Goal: Task Accomplishment & Management: Use online tool/utility

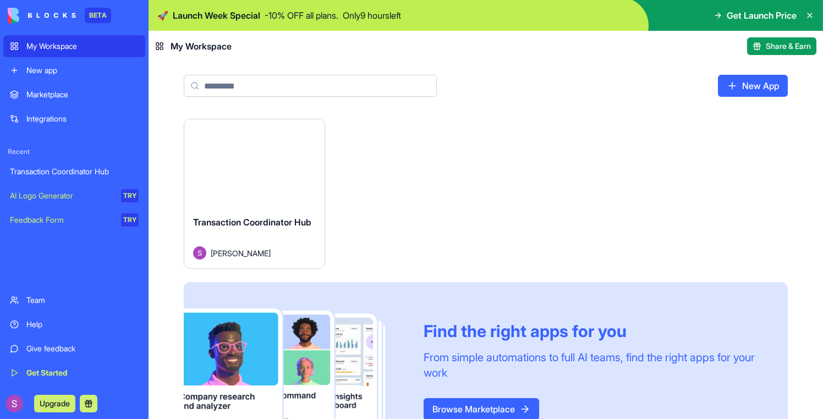
click at [265, 168] on button "Launch" at bounding box center [254, 163] width 82 height 22
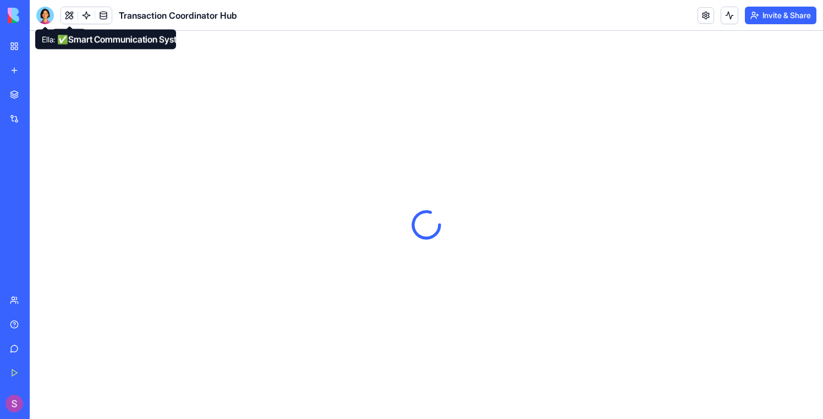
click at [47, 17] on div at bounding box center [45, 16] width 18 height 18
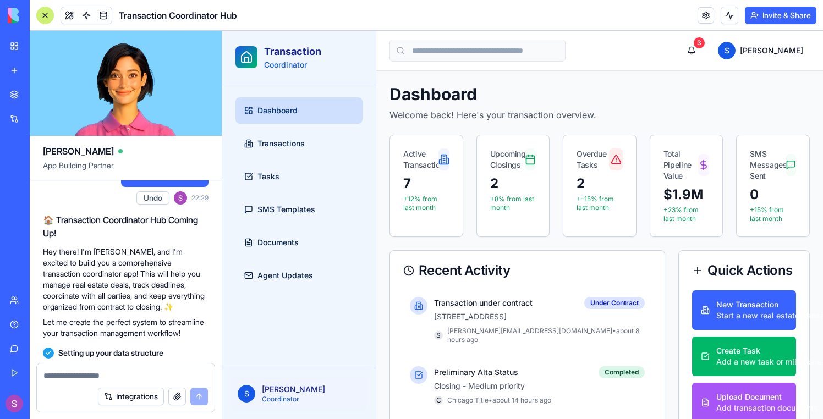
scroll to position [24, 0]
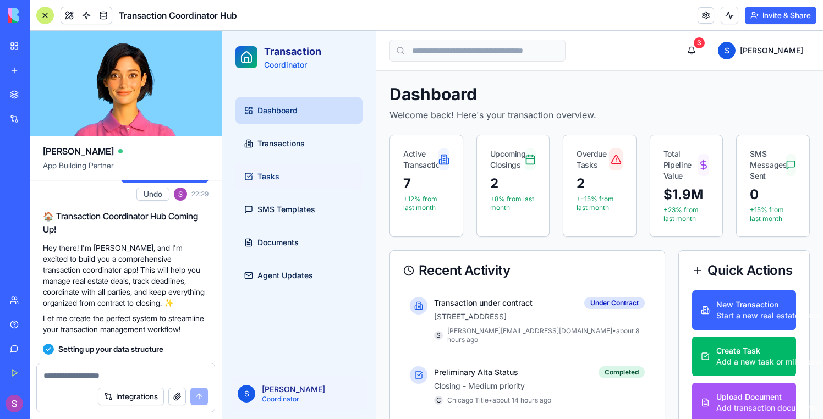
click at [275, 166] on link "Tasks" at bounding box center [298, 176] width 127 height 26
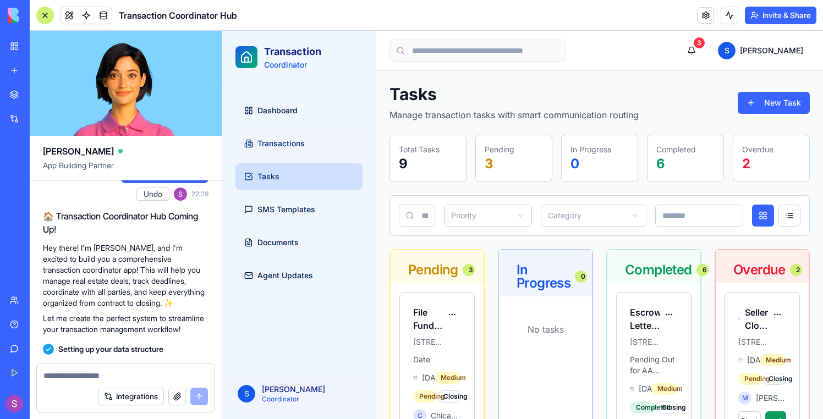
click at [275, 148] on span "Transactions" at bounding box center [280, 143] width 47 height 11
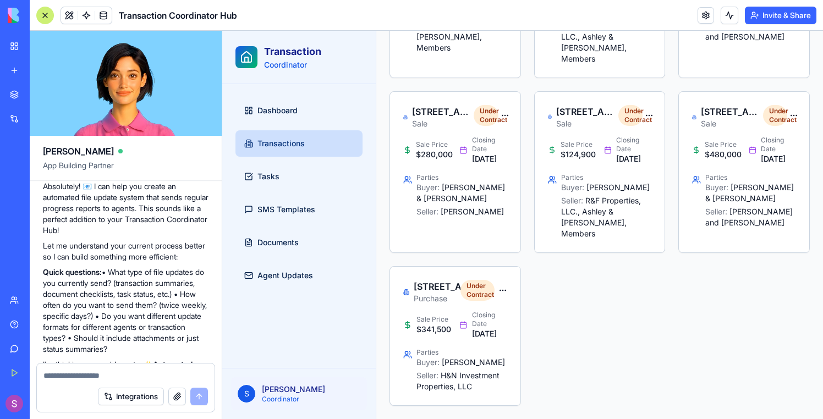
scroll to position [1062, 0]
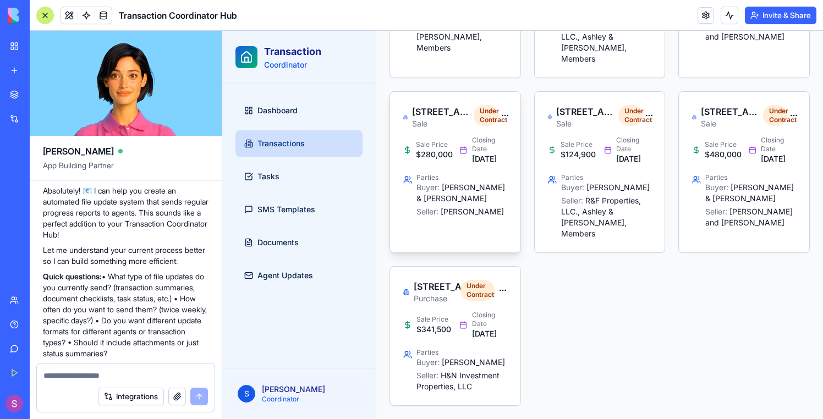
click at [458, 175] on div "Sale Price $280,000 Closing Date Sep 12, 2025 Parties Buyer: Anthony R. & Julia…" at bounding box center [455, 183] width 130 height 95
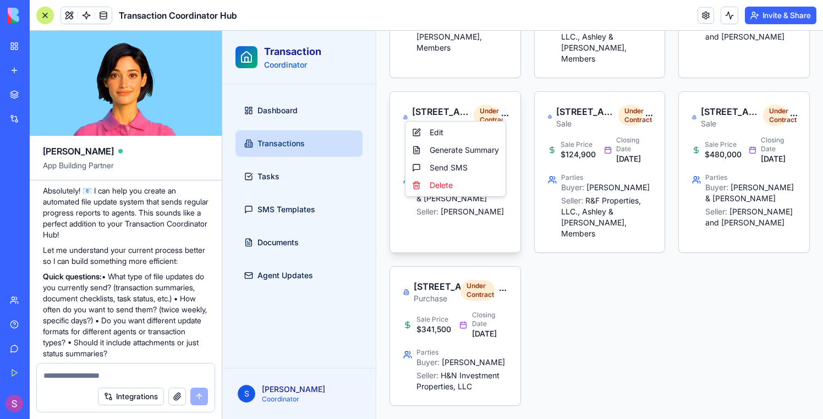
click at [505, 111] on html "Transaction Coordinator Dashboard Transactions Tasks SMS Templates Documents Ag…" at bounding box center [522, 46] width 601 height 745
click at [483, 131] on div "Edit" at bounding box center [456, 133] width 96 height 18
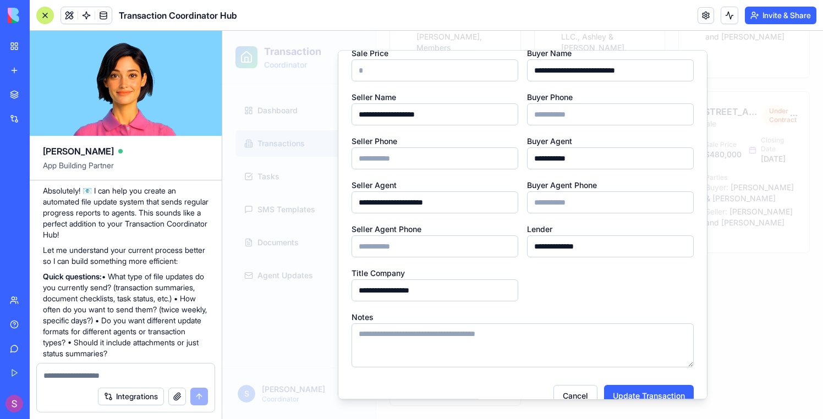
scroll to position [203, 0]
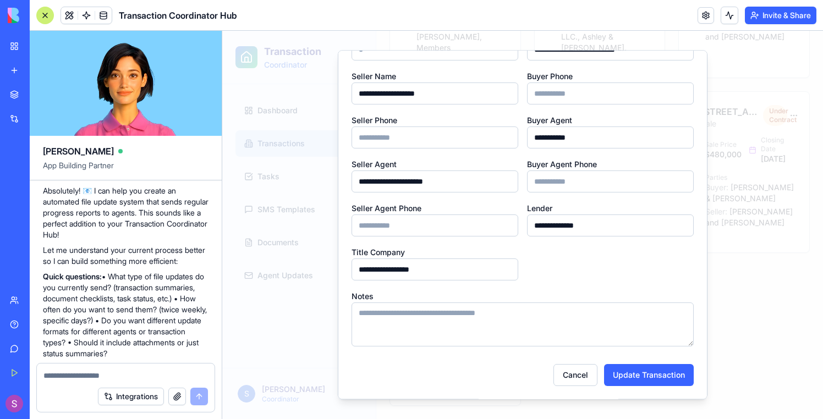
click at [223, 245] on div at bounding box center [522, 225] width 601 height 388
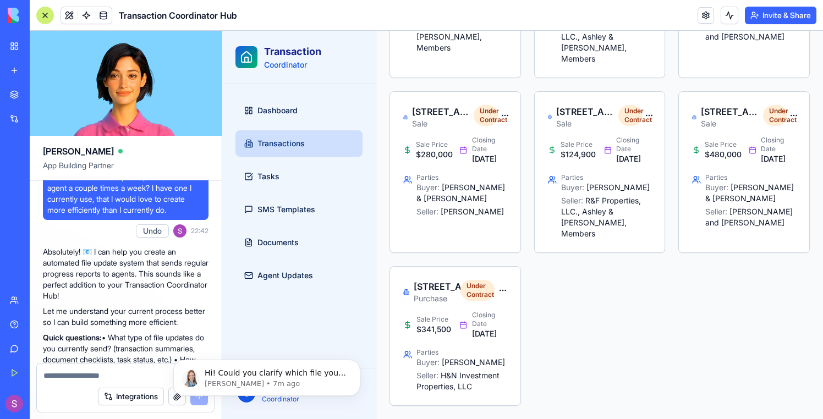
scroll to position [0, 0]
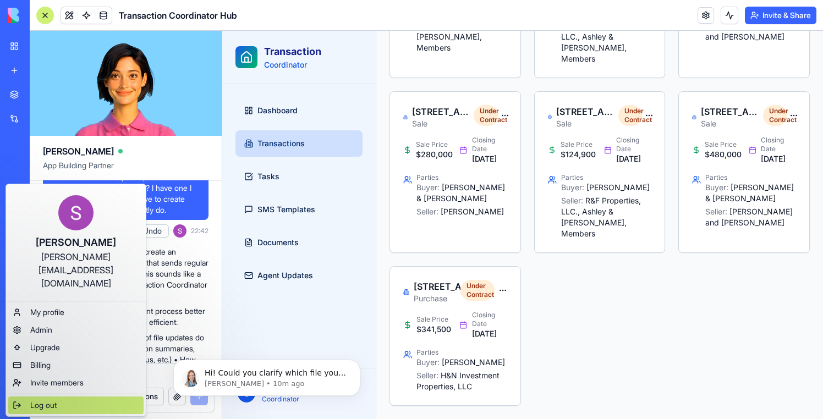
click at [43, 400] on span "Log out" at bounding box center [43, 405] width 26 height 11
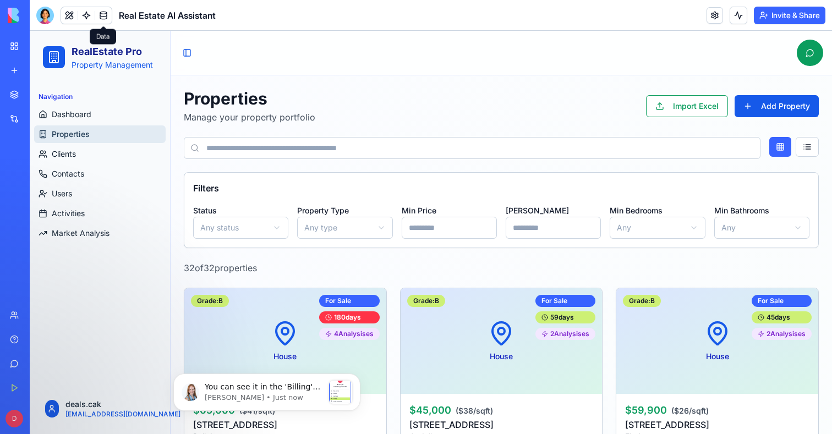
scroll to position [193, 0]
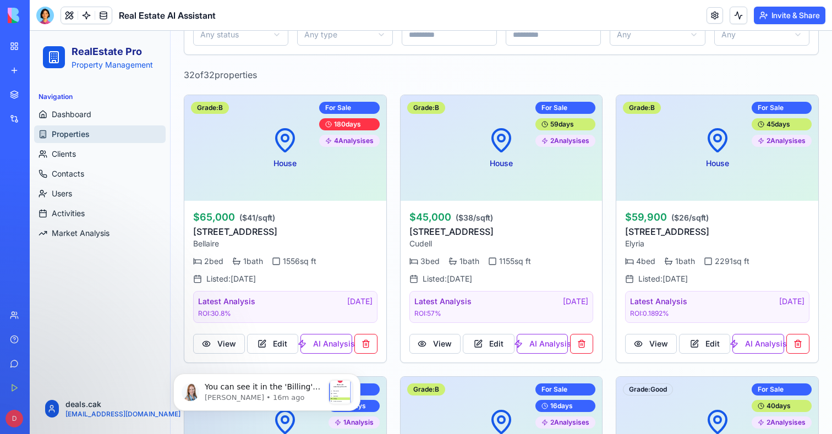
click at [13, 428] on div "D Upgrade" at bounding box center [14, 418] width 23 height 31
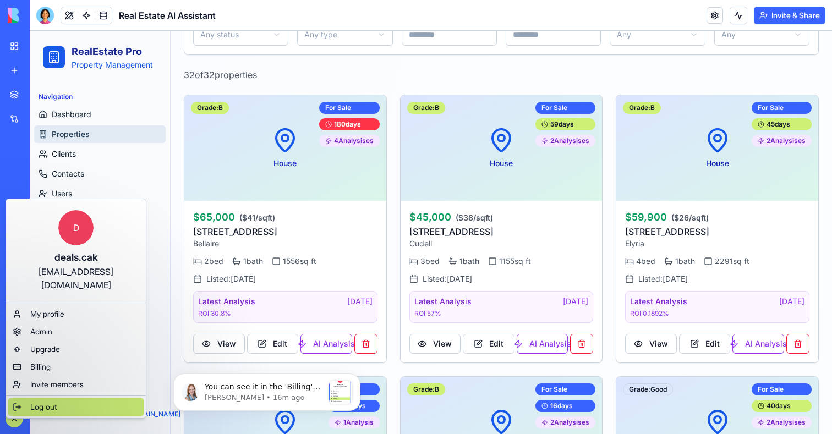
click at [23, 398] on div "Log out" at bounding box center [75, 407] width 135 height 18
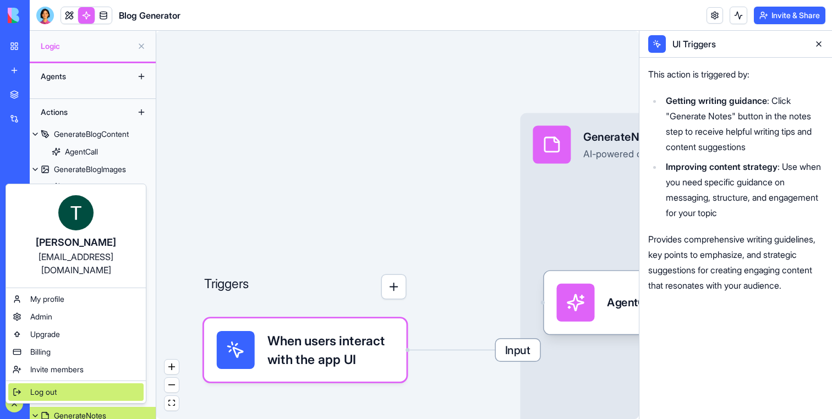
click at [53, 387] on span "Log out" at bounding box center [43, 392] width 26 height 11
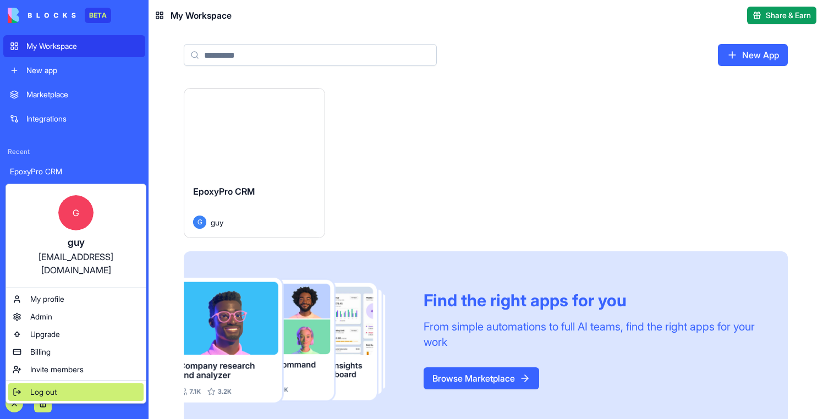
click at [30, 383] on div "Log out" at bounding box center [75, 392] width 135 height 18
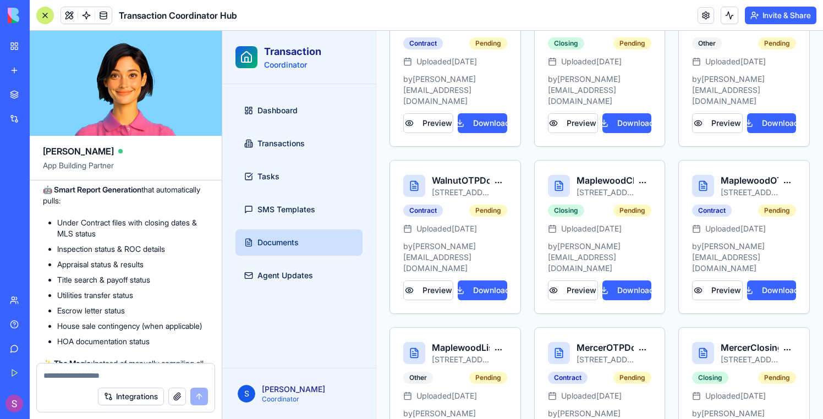
scroll to position [2837, 0]
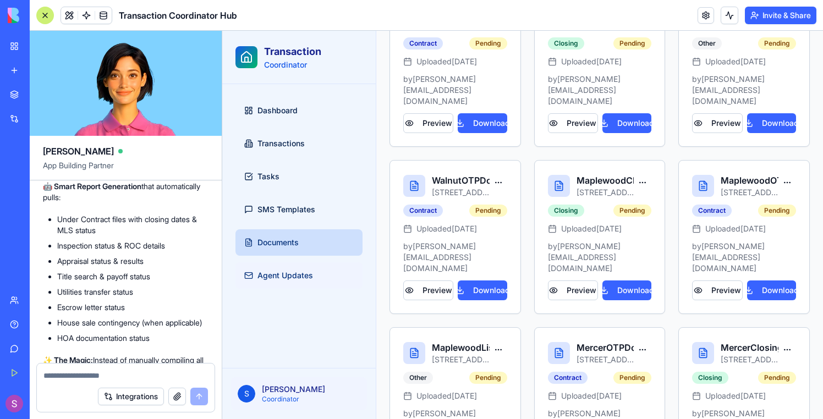
click at [291, 273] on span "Agent Updates" at bounding box center [285, 275] width 56 height 11
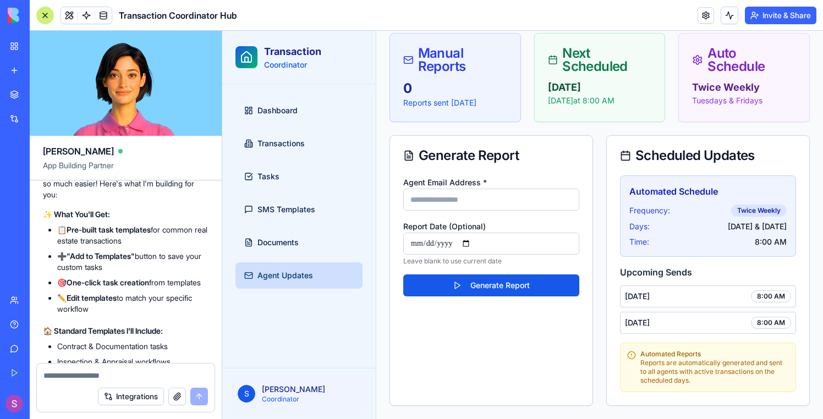
scroll to position [5989, 0]
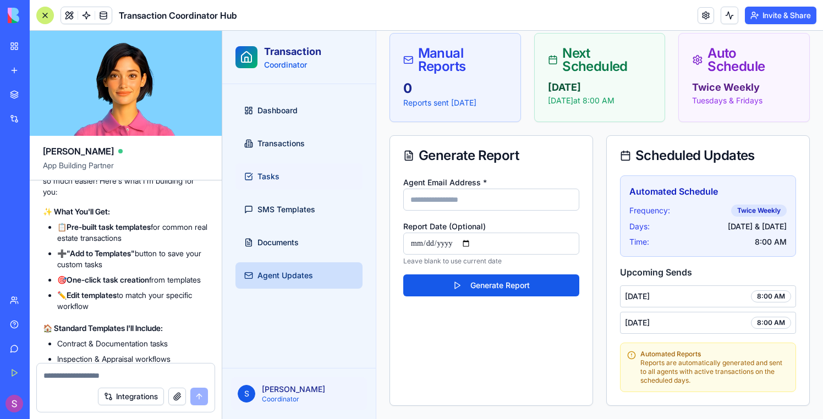
click at [282, 172] on link "Tasks" at bounding box center [298, 176] width 127 height 26
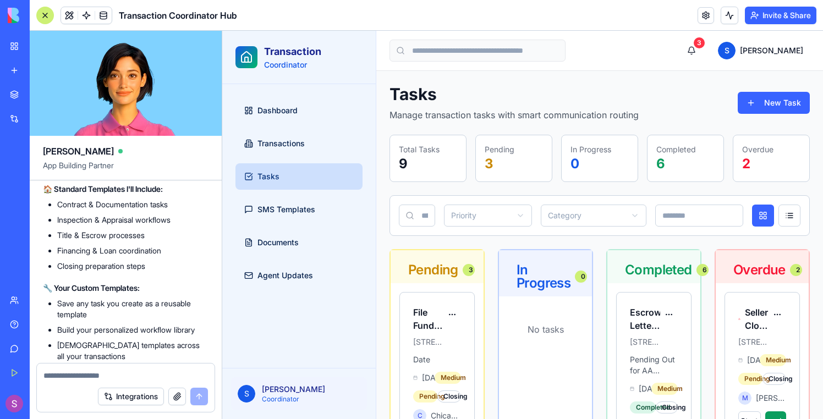
scroll to position [6128, 0]
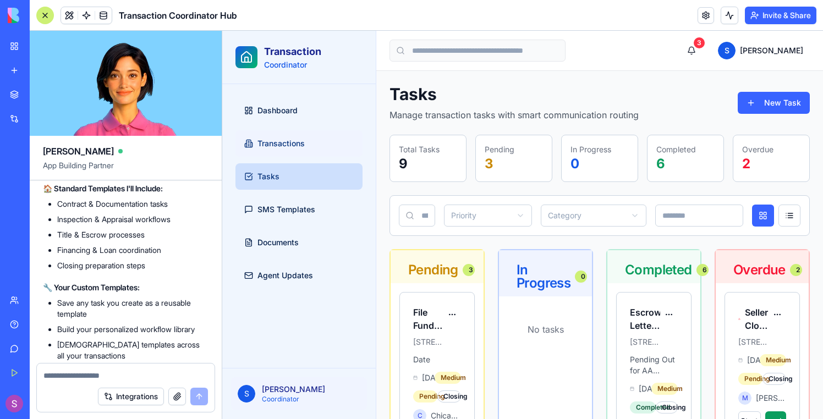
click at [315, 144] on link "Transactions" at bounding box center [298, 143] width 127 height 26
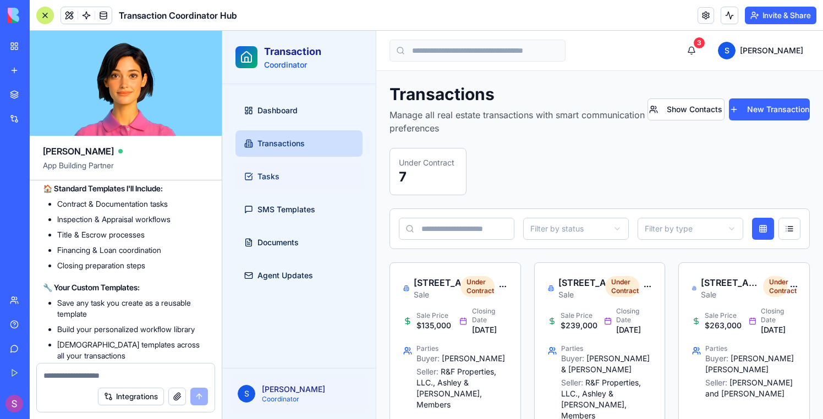
click at [309, 180] on link "Tasks" at bounding box center [298, 176] width 127 height 26
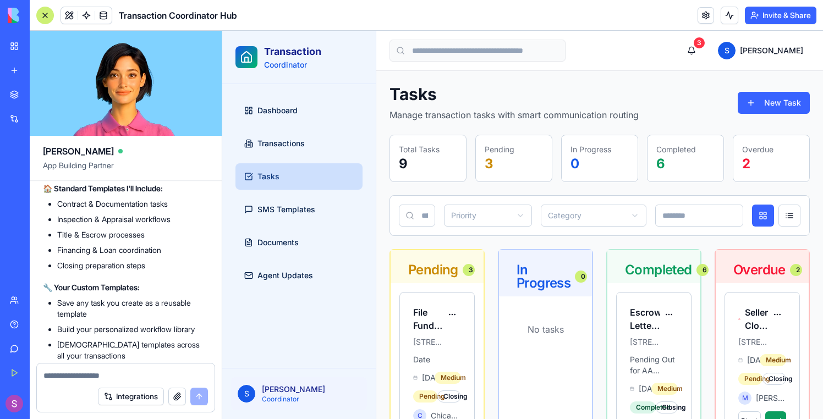
click at [305, 223] on ul "Dashboard Transactions Tasks SMS Templates Documents Agent Updates" at bounding box center [298, 192] width 127 height 191
click at [303, 210] on span "SMS Templates" at bounding box center [286, 209] width 58 height 11
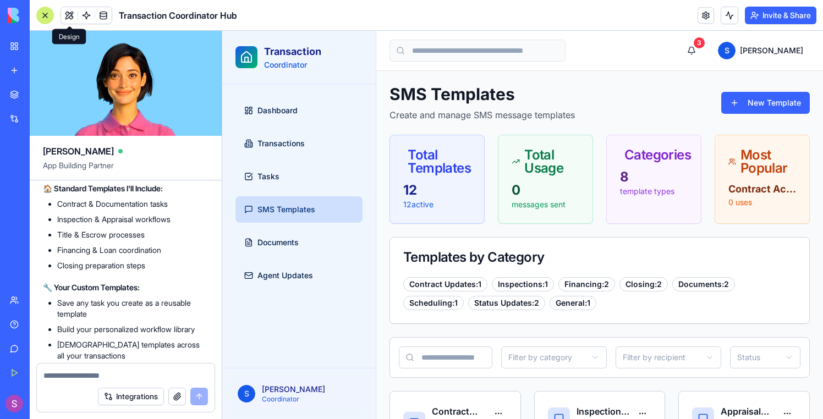
click at [64, 13] on button at bounding box center [69, 15] width 16 height 16
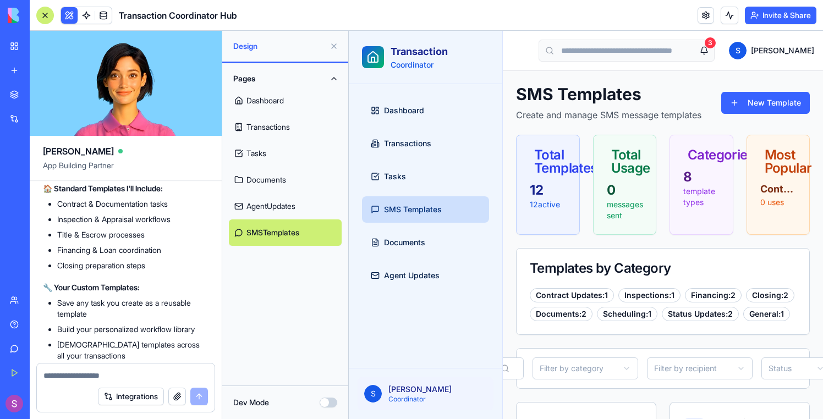
click at [65, 14] on button at bounding box center [69, 15] width 16 height 16
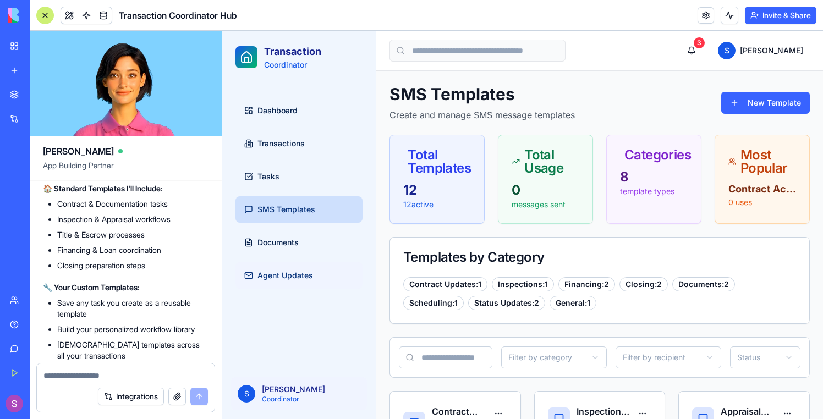
click at [278, 272] on span "Agent Updates" at bounding box center [285, 275] width 56 height 11
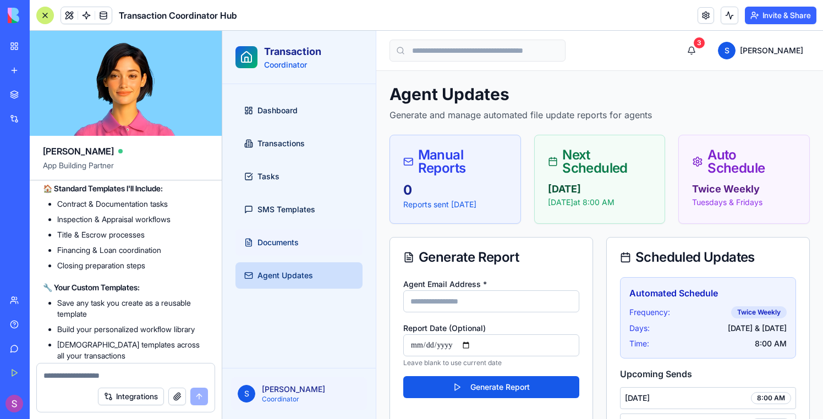
click at [295, 242] on span "Documents" at bounding box center [277, 242] width 41 height 11
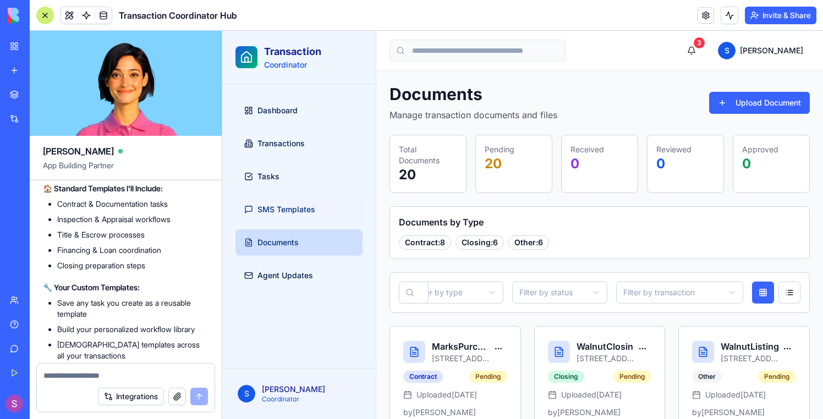
click at [284, 221] on link "SMS Templates" at bounding box center [298, 209] width 127 height 26
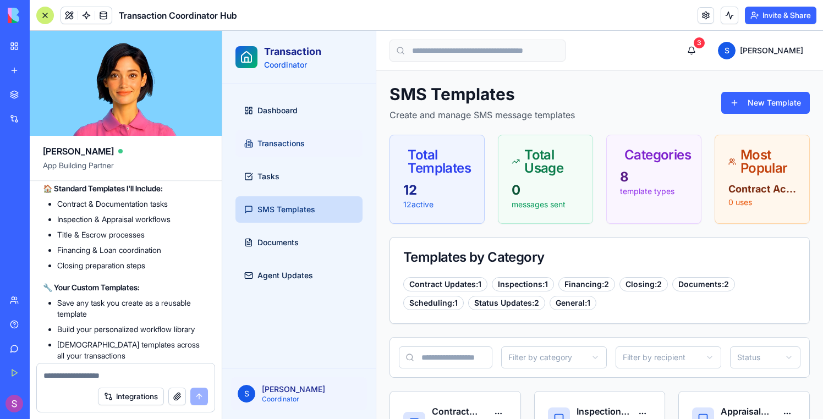
click at [283, 150] on link "Transactions" at bounding box center [298, 143] width 127 height 26
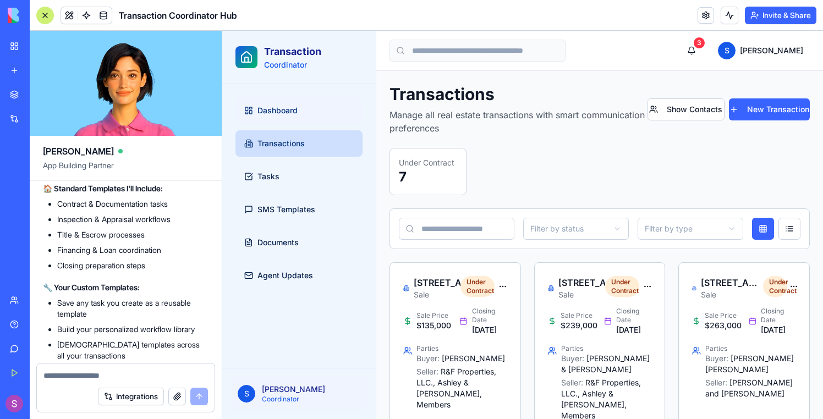
click at [273, 110] on span "Dashboard" at bounding box center [277, 110] width 40 height 11
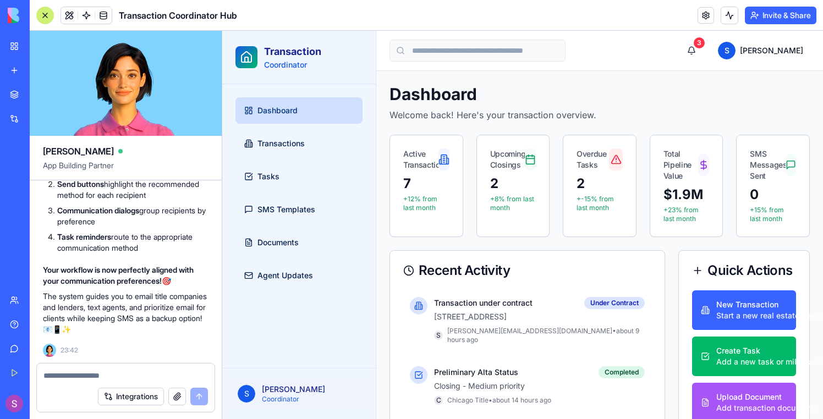
scroll to position [10532, 0]
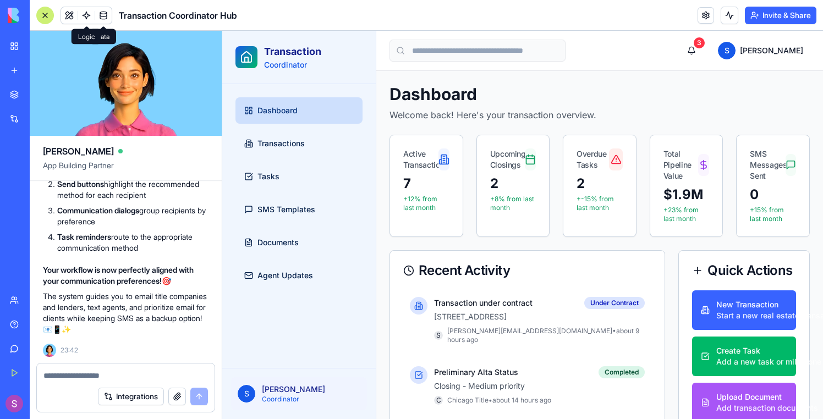
click at [86, 18] on link at bounding box center [86, 15] width 16 height 16
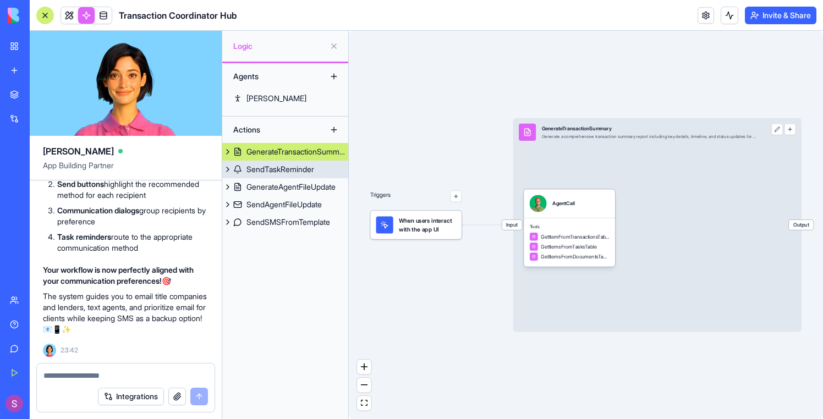
click at [319, 169] on link "SendTaskReminder" at bounding box center [285, 170] width 126 height 18
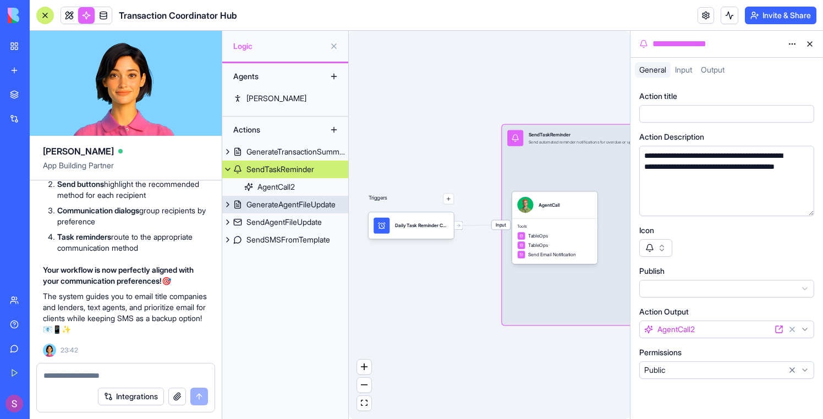
click at [321, 210] on link "GenerateAgentFileUpdate" at bounding box center [285, 205] width 126 height 18
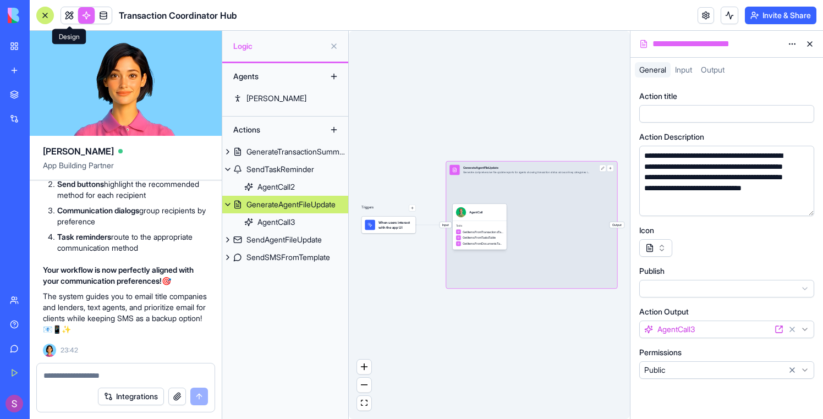
click at [69, 24] on span at bounding box center [69, 26] width 5 height 5
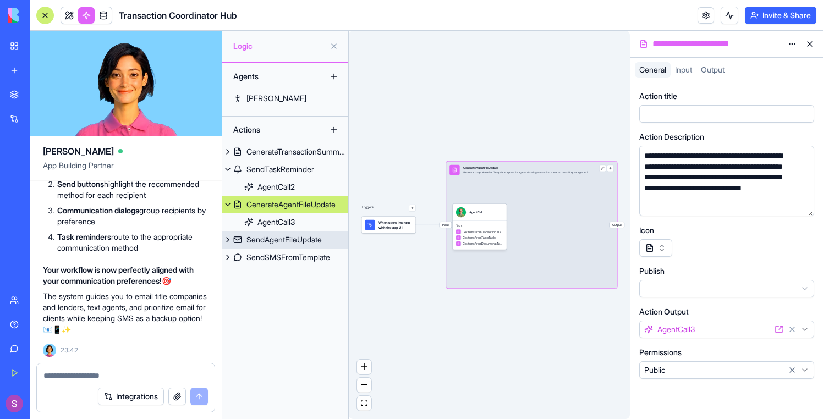
click at [314, 236] on div "SendAgentFileUpdate" at bounding box center [283, 239] width 75 height 11
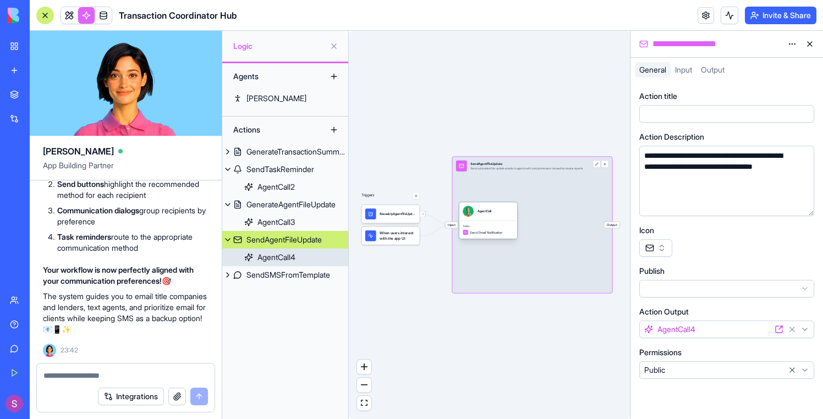
click at [482, 229] on div "Tools Send Email Notification" at bounding box center [488, 230] width 58 height 18
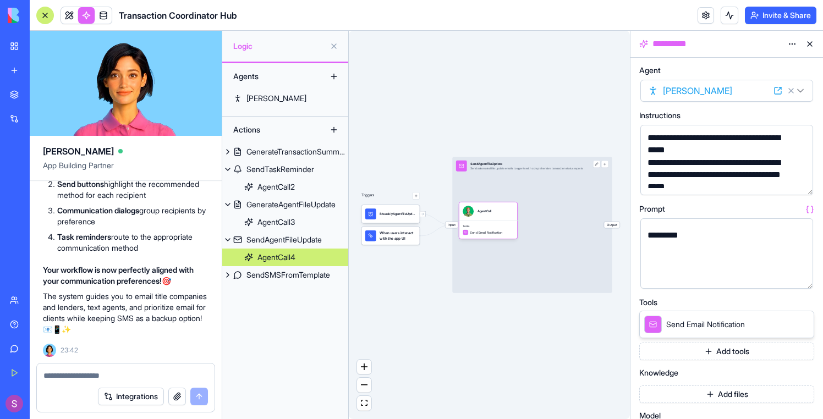
scroll to position [71, 0]
click at [317, 208] on div "GenerateAgentFileUpdate" at bounding box center [290, 204] width 89 height 11
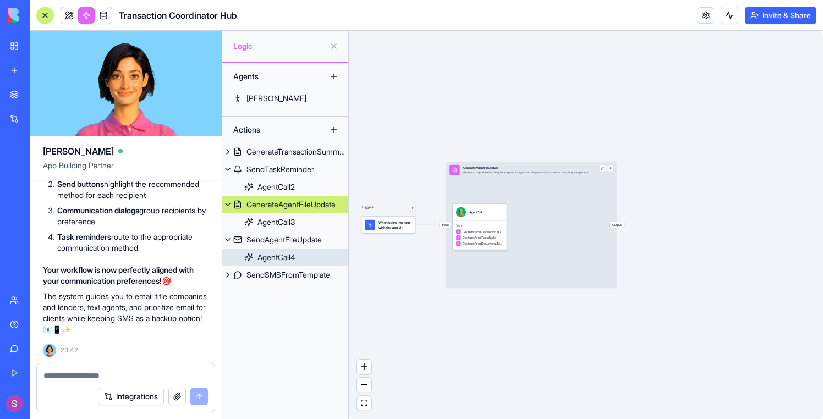
click at [311, 265] on link "AgentCall4" at bounding box center [285, 258] width 126 height 18
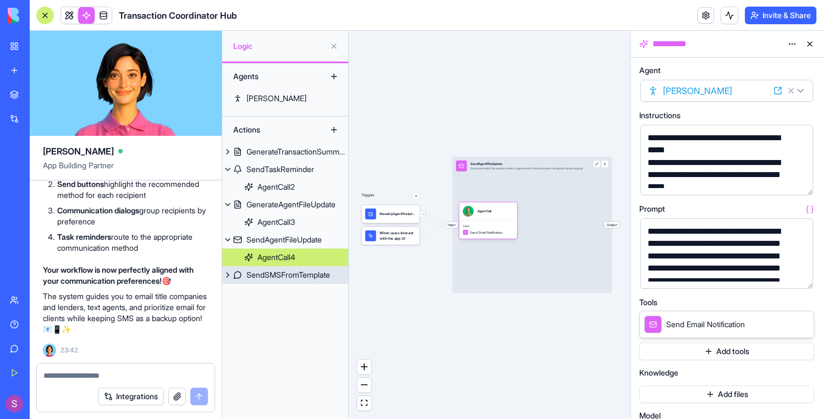
click at [311, 271] on div "SendSMSFromTemplate" at bounding box center [288, 274] width 84 height 11
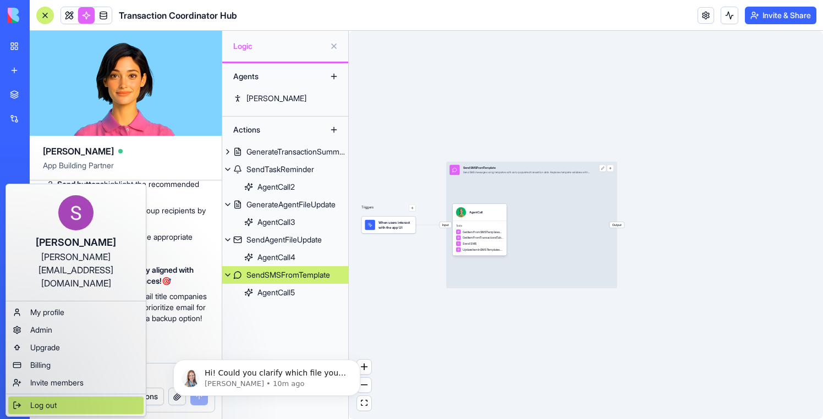
click at [44, 400] on span "Log out" at bounding box center [43, 405] width 26 height 11
